Goal: Complete application form

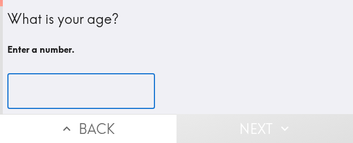
click at [85, 83] on input "number" at bounding box center [81, 91] width 148 height 35
paste input "41"
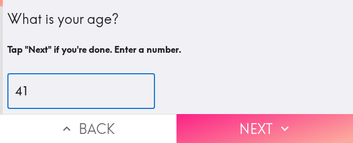
type input "41"
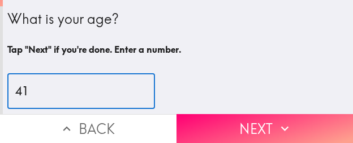
drag, startPoint x: 221, startPoint y: 122, endPoint x: 185, endPoint y: 135, distance: 38.5
click at [221, 122] on button "Next" at bounding box center [265, 128] width 177 height 29
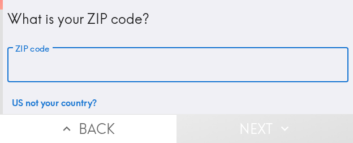
click at [77, 66] on input "ZIP code" at bounding box center [178, 65] width 342 height 35
paste input "32811"
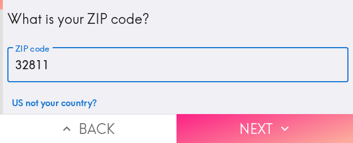
type input "32811"
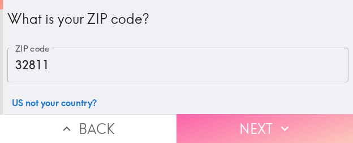
click at [214, 116] on button "Next" at bounding box center [265, 128] width 177 height 29
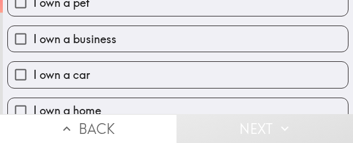
scroll to position [113, 0]
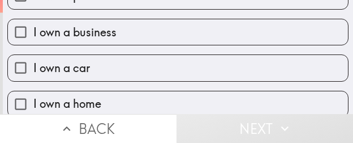
click at [112, 41] on label "I own a business" at bounding box center [178, 31] width 340 height 25
click at [33, 41] on input "I own a business" at bounding box center [20, 31] width 25 height 25
checkbox input "true"
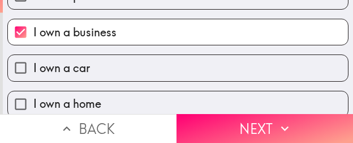
click at [218, 116] on button "Next" at bounding box center [265, 128] width 177 height 29
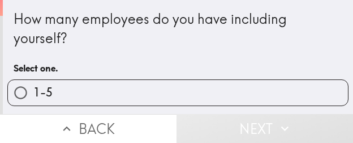
click at [108, 86] on label "1-5" at bounding box center [178, 92] width 340 height 25
click at [33, 86] on input "1-5" at bounding box center [20, 92] width 25 height 25
radio input "true"
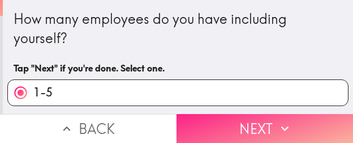
click at [220, 114] on button "Next" at bounding box center [265, 128] width 177 height 29
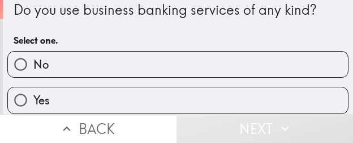
scroll to position [18, 0]
drag, startPoint x: 78, startPoint y: 86, endPoint x: 75, endPoint y: 91, distance: 5.8
click at [78, 87] on label "Yes" at bounding box center [178, 99] width 340 height 25
click at [33, 87] on input "Yes" at bounding box center [20, 99] width 25 height 25
radio input "true"
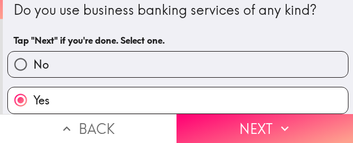
click at [206, 124] on button "Next" at bounding box center [265, 128] width 177 height 29
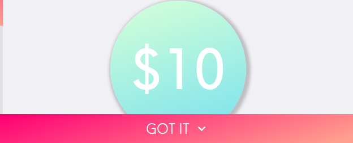
drag, startPoint x: 121, startPoint y: 117, endPoint x: 44, endPoint y: 142, distance: 81.1
click at [121, 117] on button "Got it" at bounding box center [176, 128] width 353 height 29
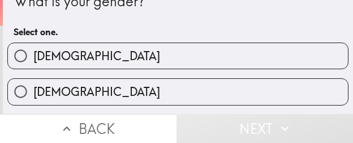
click at [86, 56] on label "Male" at bounding box center [178, 55] width 340 height 25
click at [33, 56] on input "Male" at bounding box center [20, 55] width 25 height 25
radio input "true"
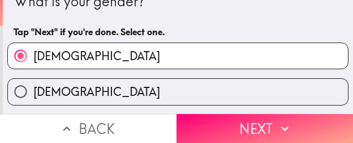
drag, startPoint x: 250, startPoint y: 110, endPoint x: 216, endPoint y: 140, distance: 45.3
click at [250, 114] on button "Next" at bounding box center [265, 128] width 177 height 29
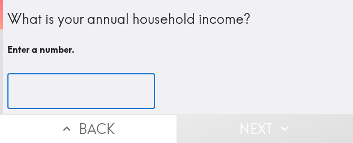
click at [80, 89] on input "number" at bounding box center [81, 91] width 148 height 35
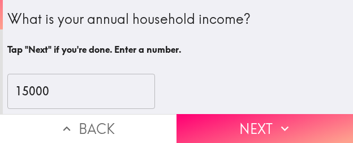
click at [59, 87] on input "15000" at bounding box center [81, 91] width 148 height 35
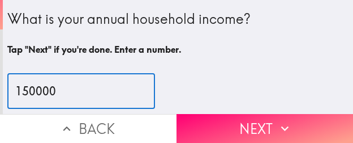
type input "150000"
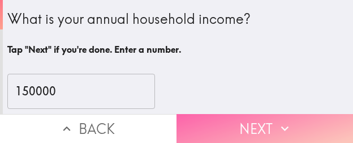
click at [263, 127] on button "Next" at bounding box center [265, 128] width 177 height 29
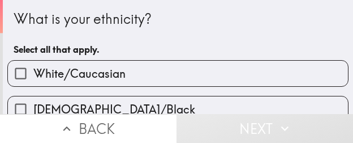
click at [93, 76] on span "White/Caucasian" at bounding box center [79, 74] width 92 height 16
click at [33, 76] on input "White/Caucasian" at bounding box center [20, 73] width 25 height 25
checkbox input "true"
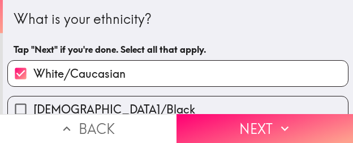
click at [227, 122] on button "Next" at bounding box center [265, 128] width 177 height 29
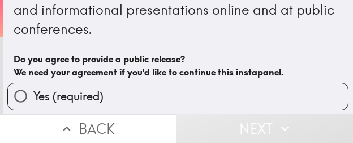
scroll to position [57, 0]
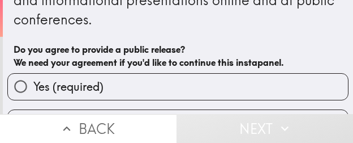
drag, startPoint x: 76, startPoint y: 85, endPoint x: 2, endPoint y: 81, distance: 74.9
click at [76, 85] on span "Yes (required)" at bounding box center [68, 87] width 70 height 16
click at [33, 85] on input "Yes (required)" at bounding box center [20, 86] width 25 height 25
radio input "true"
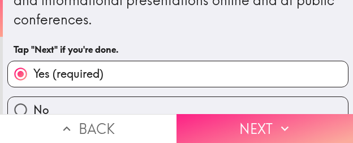
click at [237, 120] on button "Next" at bounding box center [265, 128] width 177 height 29
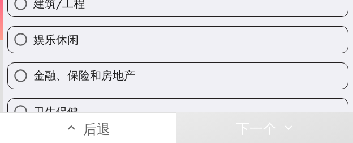
scroll to position [253, 0]
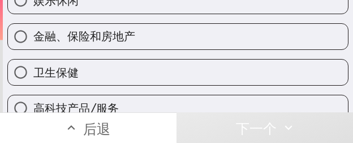
click at [91, 75] on label "卫生保健" at bounding box center [178, 71] width 340 height 25
click at [33, 75] on input "卫生保健" at bounding box center [20, 71] width 25 height 25
radio input "true"
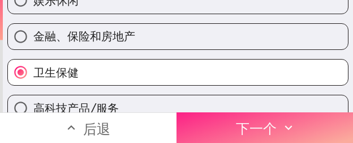
click at [296, 119] on button "下一个" at bounding box center [265, 127] width 177 height 31
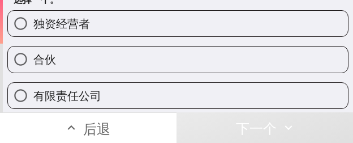
scroll to position [57, 0]
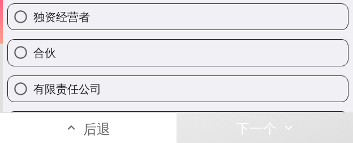
click at [65, 62] on label "合伙" at bounding box center [178, 52] width 340 height 25
click at [33, 62] on input "合伙" at bounding box center [20, 52] width 25 height 25
radio input "true"
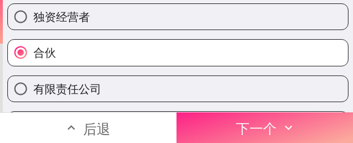
click at [225, 121] on button "下一个" at bounding box center [265, 127] width 177 height 31
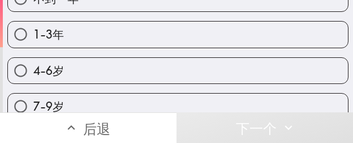
scroll to position [113, 0]
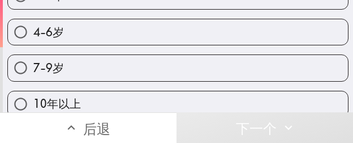
click at [79, 68] on label "7-9岁" at bounding box center [178, 67] width 340 height 25
click at [33, 68] on input "7-9岁" at bounding box center [20, 67] width 25 height 25
radio input "true"
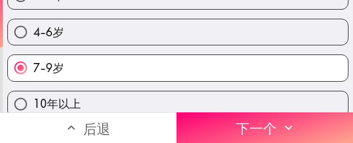
drag, startPoint x: 223, startPoint y: 118, endPoint x: 70, endPoint y: 130, distance: 153.4
click at [223, 118] on button "下一个" at bounding box center [265, 127] width 177 height 31
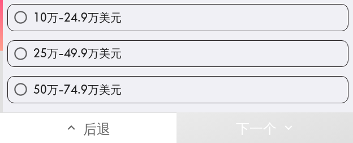
scroll to position [170, 0]
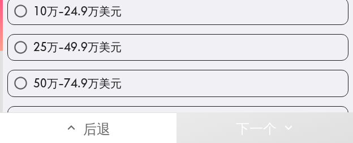
drag, startPoint x: 132, startPoint y: 50, endPoint x: 3, endPoint y: 76, distance: 131.2
click at [132, 49] on label "25万-49.9万美元" at bounding box center [178, 47] width 340 height 25
click at [33, 49] on input "25万-49.9万美元" at bounding box center [20, 47] width 25 height 25
radio input "true"
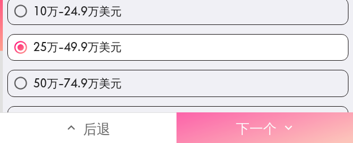
click at [236, 120] on font "下一个" at bounding box center [256, 128] width 41 height 17
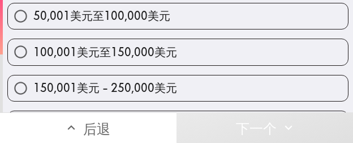
scroll to position [208, 0]
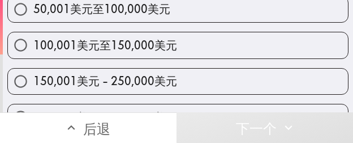
drag, startPoint x: 79, startPoint y: 82, endPoint x: 75, endPoint y: 67, distance: 14.7
click at [79, 82] on font "150,001美元 - 250,000美元" at bounding box center [105, 81] width 144 height 14
click at [33, 82] on input "150,001美元 - 250,000美元" at bounding box center [20, 81] width 25 height 25
radio input "true"
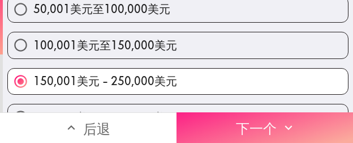
drag, startPoint x: 220, startPoint y: 109, endPoint x: 203, endPoint y: 114, distance: 18.1
click at [220, 112] on button "下一个" at bounding box center [265, 127] width 177 height 31
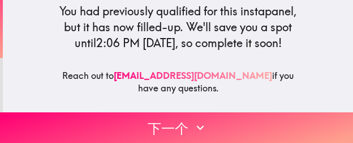
scroll to position [170, 0]
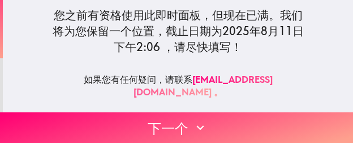
drag, startPoint x: 128, startPoint y: 110, endPoint x: 1, endPoint y: 110, distance: 126.9
click at [128, 112] on button "下一个" at bounding box center [176, 127] width 353 height 31
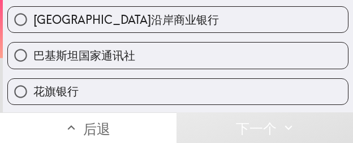
click at [60, 85] on font "花旗银行" at bounding box center [55, 91] width 45 height 14
click at [33, 85] on input "花旗银行" at bounding box center [20, 91] width 25 height 25
radio input "true"
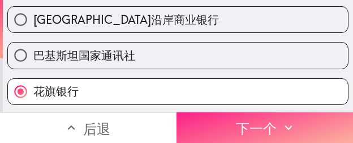
scroll to position [126, 0]
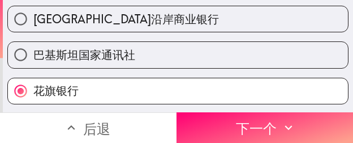
drag, startPoint x: 229, startPoint y: 122, endPoint x: 99, endPoint y: 123, distance: 130.9
click at [229, 122] on button "下一个" at bounding box center [265, 127] width 177 height 31
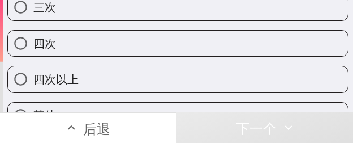
scroll to position [164, 0]
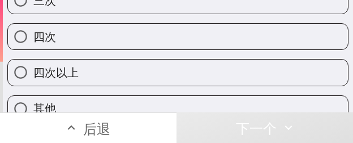
click at [75, 36] on label "四次" at bounding box center [178, 36] width 340 height 25
click at [33, 36] on input "四次" at bounding box center [20, 36] width 25 height 25
radio input "true"
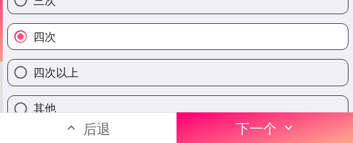
drag, startPoint x: 246, startPoint y: 118, endPoint x: 148, endPoint y: 127, distance: 98.4
click at [246, 120] on font "下一个" at bounding box center [256, 128] width 41 height 17
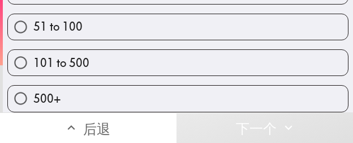
scroll to position [110, 0]
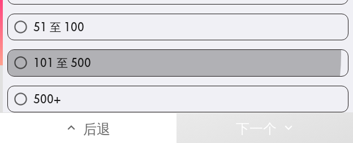
click at [135, 50] on label "101 至 500" at bounding box center [178, 62] width 340 height 25
click at [33, 50] on input "101 至 500" at bounding box center [20, 62] width 25 height 25
radio input "true"
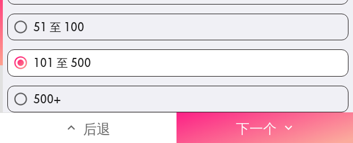
drag, startPoint x: 205, startPoint y: 118, endPoint x: 179, endPoint y: 132, distance: 29.4
click at [206, 118] on button "下一个" at bounding box center [265, 127] width 177 height 31
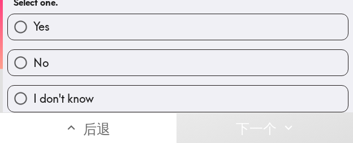
scroll to position [55, 0]
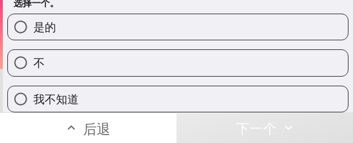
click at [139, 14] on label "是的" at bounding box center [178, 26] width 340 height 25
click at [33, 14] on input "是的" at bounding box center [20, 26] width 25 height 25
radio input "true"
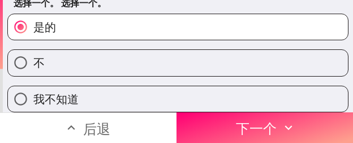
click at [215, 112] on button "下一个" at bounding box center [265, 127] width 177 height 31
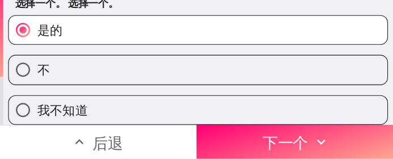
scroll to position [7, 0]
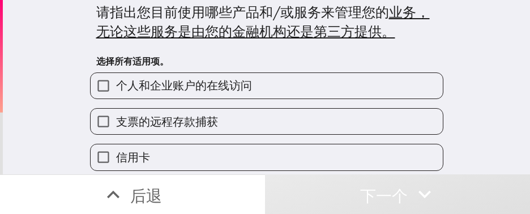
scroll to position [7, 0]
click at [194, 95] on label "个人和企业账户的在线访问" at bounding box center [267, 85] width 352 height 25
click at [116, 95] on input "个人和企业账户的在线访问" at bounding box center [103, 85] width 25 height 25
checkbox input "true"
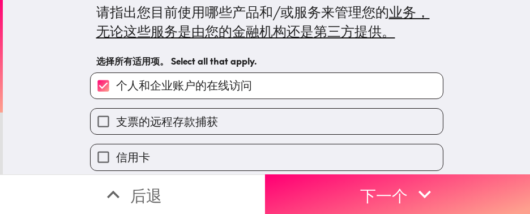
click at [190, 116] on font "支票的远程存款捕获" at bounding box center [167, 121] width 102 height 14
click at [116, 116] on input "支票的远程存款捕获" at bounding box center [103, 121] width 25 height 25
checkbox input "true"
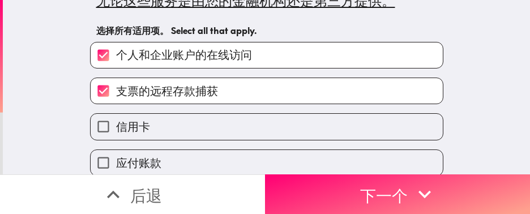
scroll to position [177, 0]
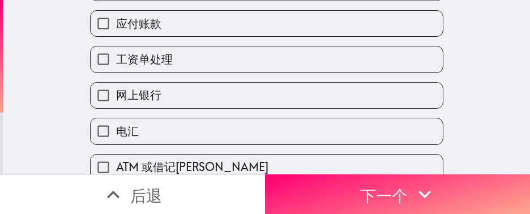
click at [214, 53] on label "工资单处理" at bounding box center [267, 58] width 352 height 25
click at [116, 53] on input "工资单处理" at bounding box center [103, 58] width 25 height 25
checkbox input "true"
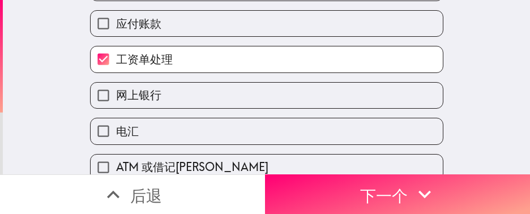
drag, startPoint x: 193, startPoint y: 80, endPoint x: 180, endPoint y: 101, distance: 23.9
click at [193, 82] on div "网上银行" at bounding box center [262, 91] width 363 height 36
click at [180, 101] on label "网上银行" at bounding box center [267, 95] width 352 height 25
click at [116, 101] on input "网上银行" at bounding box center [103, 95] width 25 height 25
checkbox input "true"
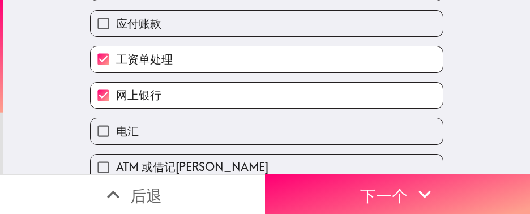
click at [187, 34] on label "应付账款" at bounding box center [267, 23] width 352 height 25
click at [116, 34] on input "应付账款" at bounding box center [103, 23] width 25 height 25
checkbox input "true"
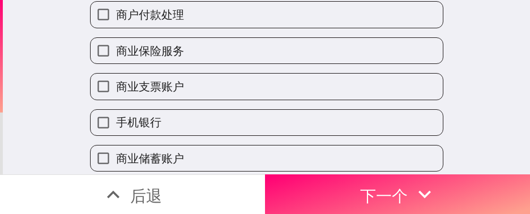
scroll to position [432, 0]
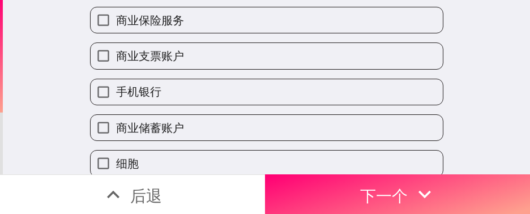
drag, startPoint x: 182, startPoint y: 43, endPoint x: 179, endPoint y: 82, distance: 38.7
click at [182, 42] on div "商业支票账户" at bounding box center [262, 51] width 363 height 36
drag, startPoint x: 179, startPoint y: 82, endPoint x: 170, endPoint y: 106, distance: 26.0
click at [179, 83] on div "手机银行" at bounding box center [262, 88] width 363 height 36
click at [170, 105] on label "手机银行" at bounding box center [267, 91] width 352 height 25
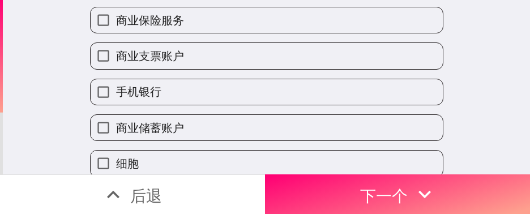
click at [116, 105] on input "手机银行" at bounding box center [103, 91] width 25 height 25
checkbox input "true"
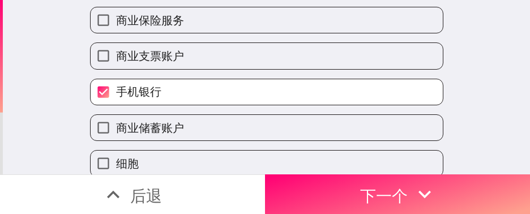
click at [187, 50] on label "商业支票账户" at bounding box center [267, 55] width 352 height 25
click at [116, 50] on input "商业支票账户" at bounding box center [103, 55] width 25 height 25
checkbox input "true"
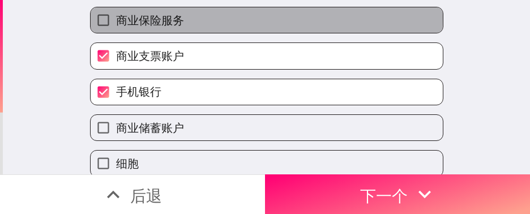
click at [186, 23] on label "商业保险服务" at bounding box center [267, 19] width 352 height 25
click at [116, 23] on input "商业保险服务" at bounding box center [103, 19] width 25 height 25
checkbox input "true"
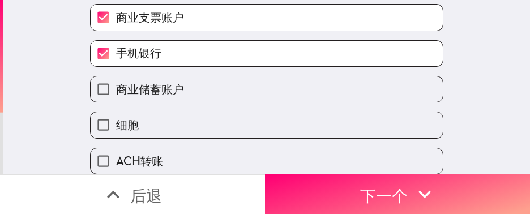
scroll to position [492, 0]
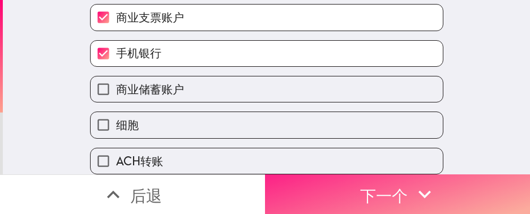
click at [305, 142] on button "下一个" at bounding box center [397, 194] width 265 height 40
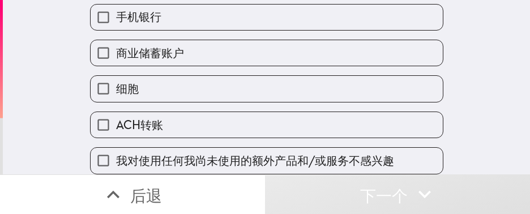
scroll to position [528, 0]
drag, startPoint x: 185, startPoint y: 143, endPoint x: 201, endPoint y: 145, distance: 15.4
click at [185, 142] on font "我对使用任何我尚未使用的额外产品和/或服务不感兴趣" at bounding box center [255, 161] width 278 height 14
click at [116, 142] on input "我对使用任何我尚未使用的额外产品和/或服务不感兴趣" at bounding box center [103, 160] width 25 height 25
checkbox input "true"
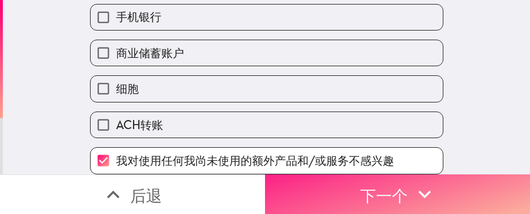
click at [336, 142] on button "下一个" at bounding box center [397, 194] width 265 height 40
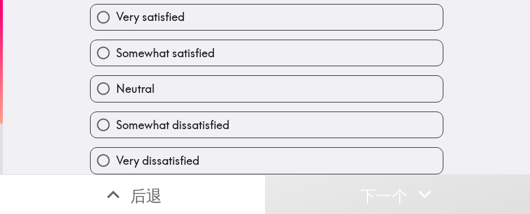
scroll to position [72, 0]
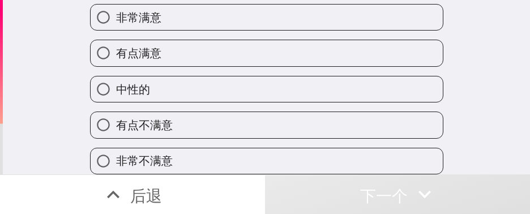
click at [140, 76] on label "中性的" at bounding box center [267, 88] width 352 height 25
click at [116, 76] on input "中性的" at bounding box center [103, 88] width 25 height 25
radio input "true"
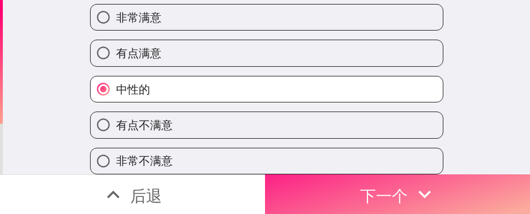
click at [318, 142] on button "下一个" at bounding box center [397, 194] width 265 height 40
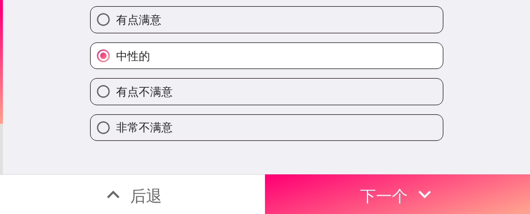
scroll to position [0, 0]
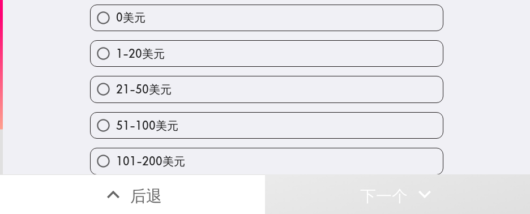
scroll to position [85, 0]
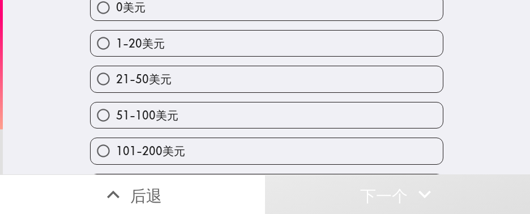
drag, startPoint x: 185, startPoint y: 76, endPoint x: 101, endPoint y: 102, distance: 88.2
click at [185, 75] on label "21-50美元" at bounding box center [267, 78] width 352 height 25
click at [116, 75] on input "21-50美元" at bounding box center [103, 78] width 25 height 25
radio input "true"
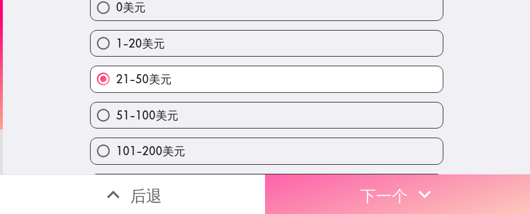
click at [304, 142] on button "下一个" at bounding box center [397, 194] width 265 height 40
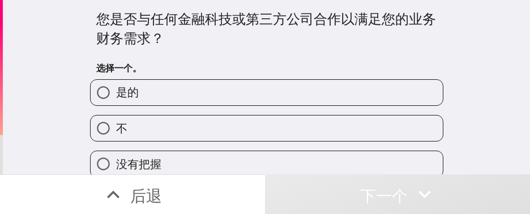
click at [158, 87] on label "是的" at bounding box center [267, 92] width 352 height 25
click at [116, 87] on input "是的" at bounding box center [103, 92] width 25 height 25
radio input "true"
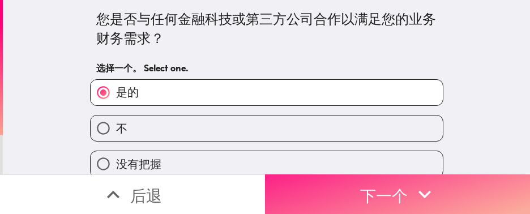
click at [330, 142] on button "下一个" at bounding box center [397, 194] width 265 height 40
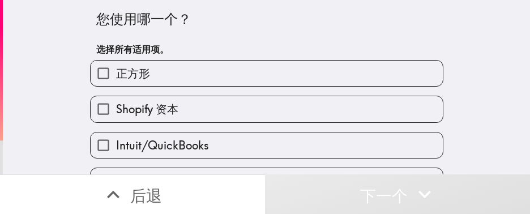
drag, startPoint x: 194, startPoint y: 114, endPoint x: 201, endPoint y: 135, distance: 22.0
click at [194, 114] on label "Shopify 资本" at bounding box center [267, 108] width 352 height 25
click at [116, 114] on input "Shopify 资本" at bounding box center [103, 108] width 25 height 25
checkbox input "true"
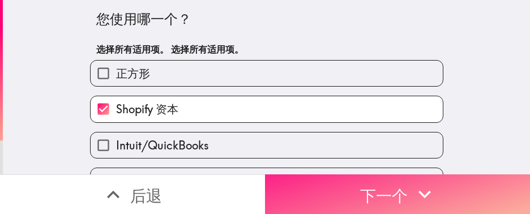
click at [353, 142] on font "下一个" at bounding box center [384, 196] width 48 height 20
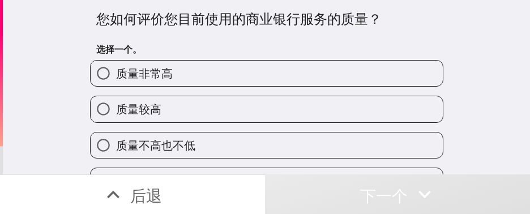
click at [155, 112] on label "质量较高" at bounding box center [267, 108] width 352 height 25
click at [116, 112] on input "质量较高" at bounding box center [103, 108] width 25 height 25
radio input "true"
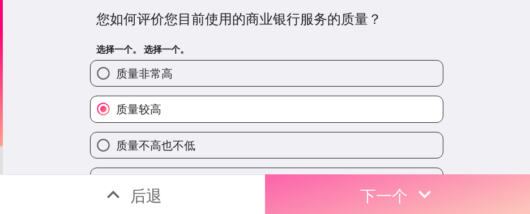
click at [353, 142] on icon "button" at bounding box center [424, 194] width 25 height 25
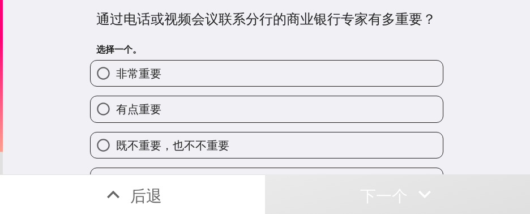
click at [158, 136] on label "既不重要，也不不重要" at bounding box center [267, 145] width 352 height 25
click at [116, 136] on input "既不重要，也不不重要" at bounding box center [103, 145] width 25 height 25
radio input "true"
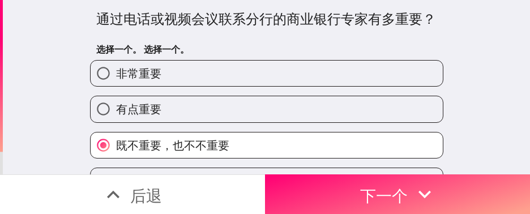
drag, startPoint x: 330, startPoint y: 187, endPoint x: 316, endPoint y: 211, distance: 27.9
click at [330, 142] on button "下一个" at bounding box center [397, 194] width 265 height 40
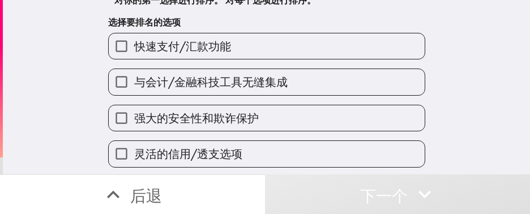
scroll to position [85, 0]
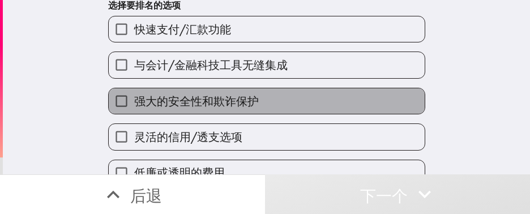
drag, startPoint x: 250, startPoint y: 107, endPoint x: 288, endPoint y: 123, distance: 40.6
click at [252, 107] on label "强大的安全性和欺诈保护" at bounding box center [267, 100] width 316 height 25
click at [134, 107] on input "强大的安全性和欺诈保护" at bounding box center [121, 100] width 25 height 25
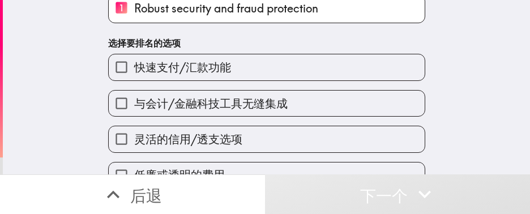
click at [289, 123] on div "灵活的信用/透支选项" at bounding box center [262, 135] width 326 height 36
drag, startPoint x: 225, startPoint y: 124, endPoint x: 274, endPoint y: 124, distance: 48.7
click at [228, 125] on div "灵活的信用/透支选项" at bounding box center [262, 135] width 326 height 36
click at [315, 114] on label "与会计/金融科技工具无缝集成" at bounding box center [267, 103] width 316 height 25
click at [134, 114] on input "与会计/金融科技工具无缝集成" at bounding box center [121, 103] width 25 height 25
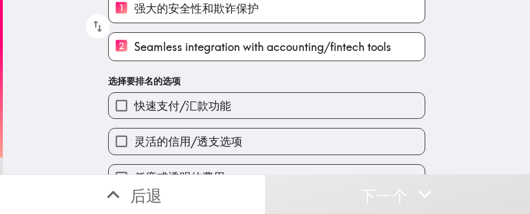
click at [279, 113] on label "快速支付/汇款功能" at bounding box center [267, 105] width 316 height 25
click at [134, 113] on input "快速支付/汇款功能" at bounding box center [121, 105] width 25 height 25
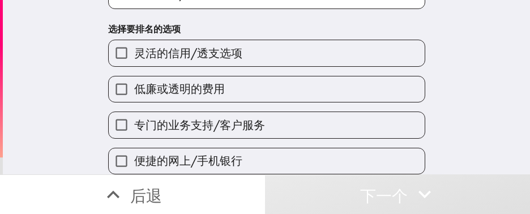
click at [262, 112] on label "专门的业务支持/客户服务" at bounding box center [267, 124] width 316 height 25
click at [134, 112] on input "专门的业务支持/客户服务" at bounding box center [121, 124] width 25 height 25
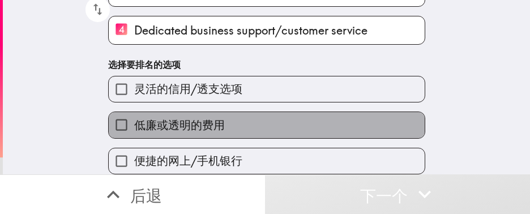
click at [264, 117] on label "低廉或透明的费用" at bounding box center [267, 124] width 316 height 25
click at [134, 117] on input "低廉或透明的费用" at bounding box center [121, 124] width 25 height 25
drag, startPoint x: 257, startPoint y: 123, endPoint x: 250, endPoint y: 130, distance: 9.6
click at [257, 102] on label "灵活的信用/透支选项" at bounding box center [267, 88] width 316 height 25
click at [134, 102] on input "灵活的信用/透支选项" at bounding box center [121, 88] width 25 height 25
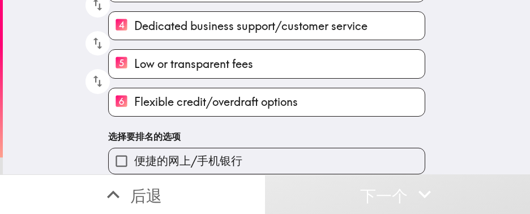
click at [247, 139] on div "便捷的网上/手机银行" at bounding box center [262, 157] width 326 height 36
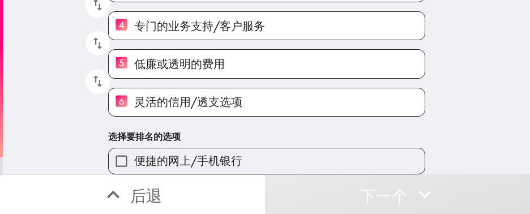
click at [224, 142] on font "便捷的网上/手机银行" at bounding box center [188, 161] width 108 height 14
click at [134, 142] on input "便捷的网上/手机银行" at bounding box center [121, 160] width 25 height 25
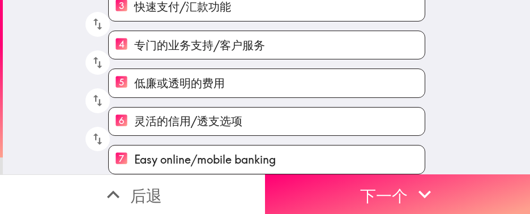
scroll to position [182, 0]
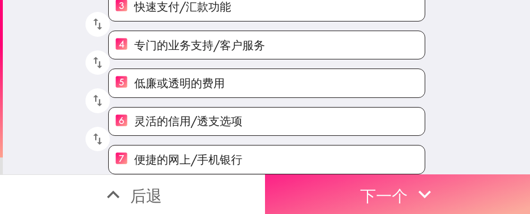
click at [353, 142] on font "下一个" at bounding box center [384, 196] width 48 height 20
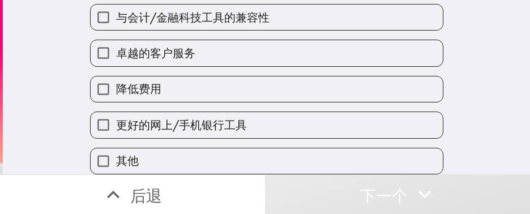
scroll to position [201, 0]
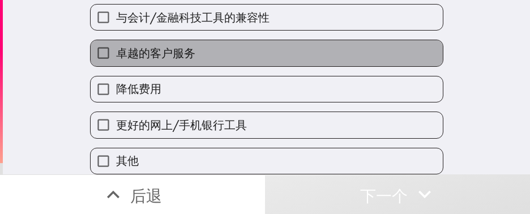
drag, startPoint x: 211, startPoint y: 51, endPoint x: 204, endPoint y: 101, distance: 50.3
click at [211, 51] on label "卓越的客户服务" at bounding box center [267, 52] width 352 height 25
click at [116, 51] on input "卓越的客户服务" at bounding box center [103, 52] width 25 height 25
checkbox input "true"
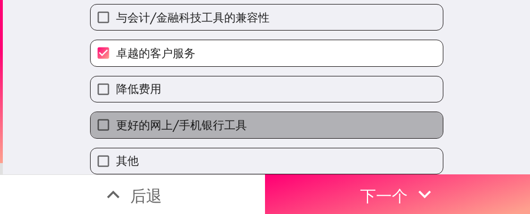
click at [203, 117] on span "更好的网上/手机银行工具" at bounding box center [181, 125] width 131 height 16
click at [116, 112] on input "更好的网上/手机银行工具" at bounding box center [103, 124] width 25 height 25
click at [201, 118] on font "更好的网上/手机银行工具" at bounding box center [181, 125] width 131 height 14
click at [116, 114] on input "更好的网上/手机银行工具" at bounding box center [103, 124] width 25 height 25
checkbox input "false"
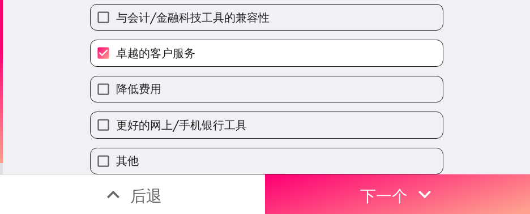
click at [160, 103] on div "更好的网上/手机银行工具" at bounding box center [262, 121] width 363 height 36
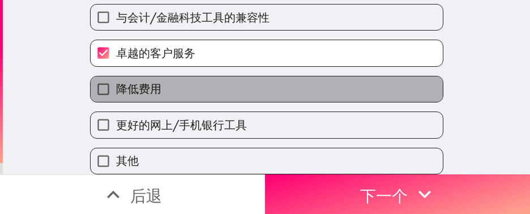
drag, startPoint x: 167, startPoint y: 80, endPoint x: 160, endPoint y: 125, distance: 44.7
click at [167, 83] on label "降低费用" at bounding box center [267, 88] width 352 height 25
click at [116, 83] on input "降低费用" at bounding box center [103, 88] width 25 height 25
checkbox input "true"
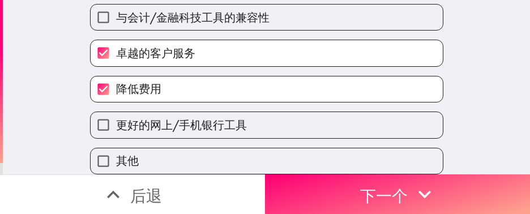
click at [160, 139] on div "其他" at bounding box center [262, 157] width 363 height 36
click at [148, 118] on font "更好的网上/手机银行工具" at bounding box center [181, 125] width 131 height 14
click at [116, 112] on input "更好的网上/手机银行工具" at bounding box center [103, 124] width 25 height 25
checkbox input "true"
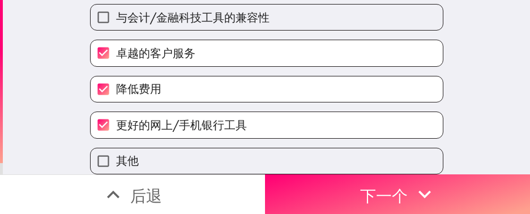
click at [312, 142] on button "下一个" at bounding box center [397, 194] width 265 height 40
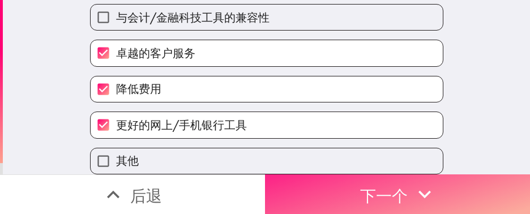
scroll to position [201, 0]
click at [313, 178] on button "下一个" at bounding box center [397, 194] width 265 height 40
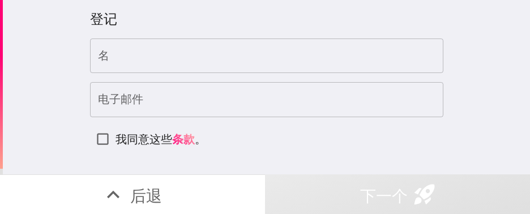
drag, startPoint x: 154, startPoint y: 58, endPoint x: 160, endPoint y: 77, distance: 19.7
click at [154, 58] on input "名" at bounding box center [266, 56] width 353 height 35
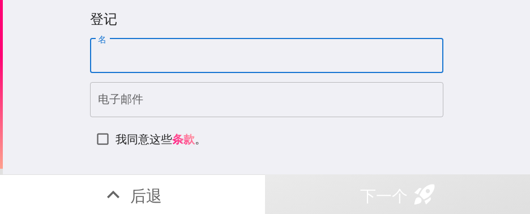
paste input "[PERSON_NAME]"
type input "[PERSON_NAME]"
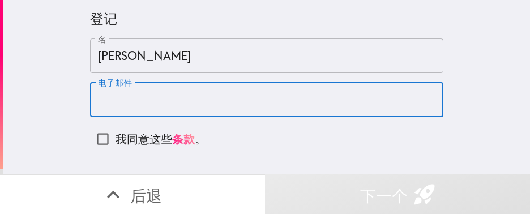
click at [150, 92] on input "电子邮件" at bounding box center [266, 99] width 353 height 35
paste input "[EMAIL_ADDRESS][DOMAIN_NAME]"
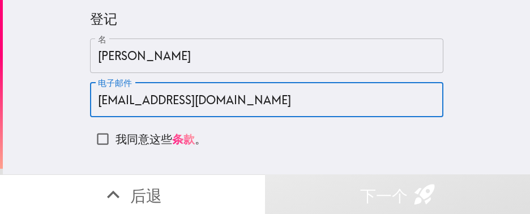
type input "[EMAIL_ADDRESS][DOMAIN_NAME]"
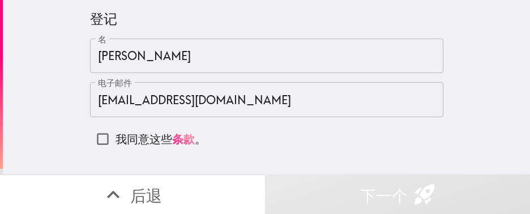
click at [131, 134] on font "我同意这些" at bounding box center [144, 139] width 57 height 14
click at [116, 134] on input "我同意这些 条款 。" at bounding box center [102, 138] width 25 height 25
checkbox input "true"
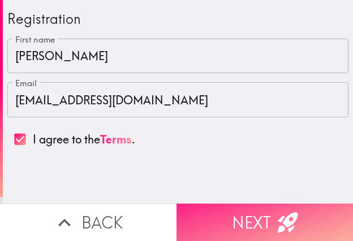
click at [225, 214] on button "Next" at bounding box center [265, 221] width 177 height 37
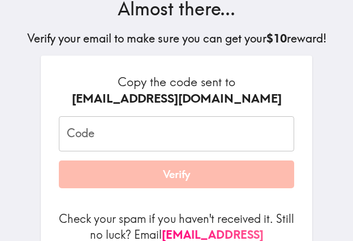
scroll to position [113, 0]
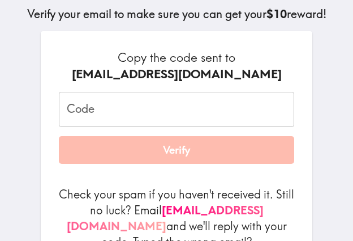
click at [177, 109] on input "Code" at bounding box center [177, 109] width 236 height 35
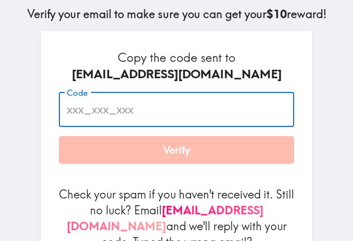
paste input "GjL_AUN_qJT"
type input "GjL_AUN_qJT"
click at [162, 156] on button "Verify" at bounding box center [177, 150] width 236 height 28
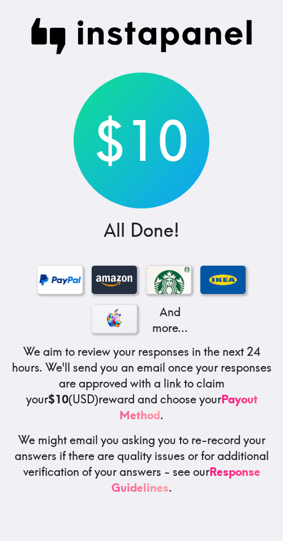
scroll to position [0, 0]
click at [212, 101] on div "$10 All Done! And more... We aim to review your responses in the next 24 hours.…" at bounding box center [141, 270] width 283 height 541
drag, startPoint x: 229, startPoint y: 86, endPoint x: 270, endPoint y: 91, distance: 41.7
click at [229, 86] on div "$10 All Done! And more... We aim to review your responses in the next 24 hours.…" at bounding box center [141, 270] width 283 height 541
click at [223, 92] on div "$10 All Done! And more... We aim to review your responses in the next 24 hours.…" at bounding box center [141, 270] width 283 height 541
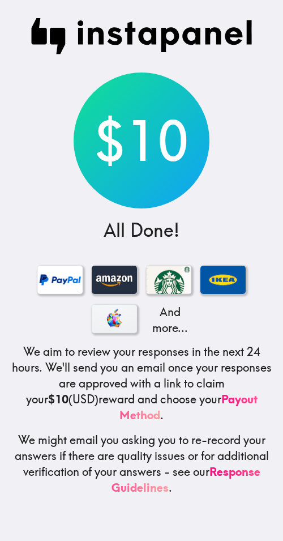
click at [236, 108] on div "$10 All Done! And more... We aim to review your responses in the next 24 hours.…" at bounding box center [141, 270] width 283 height 541
click at [232, 87] on div "$10 All Done! And more... We aim to review your responses in the next 24 hours.…" at bounding box center [141, 270] width 283 height 541
